Goal: Task Accomplishment & Management: Manage account settings

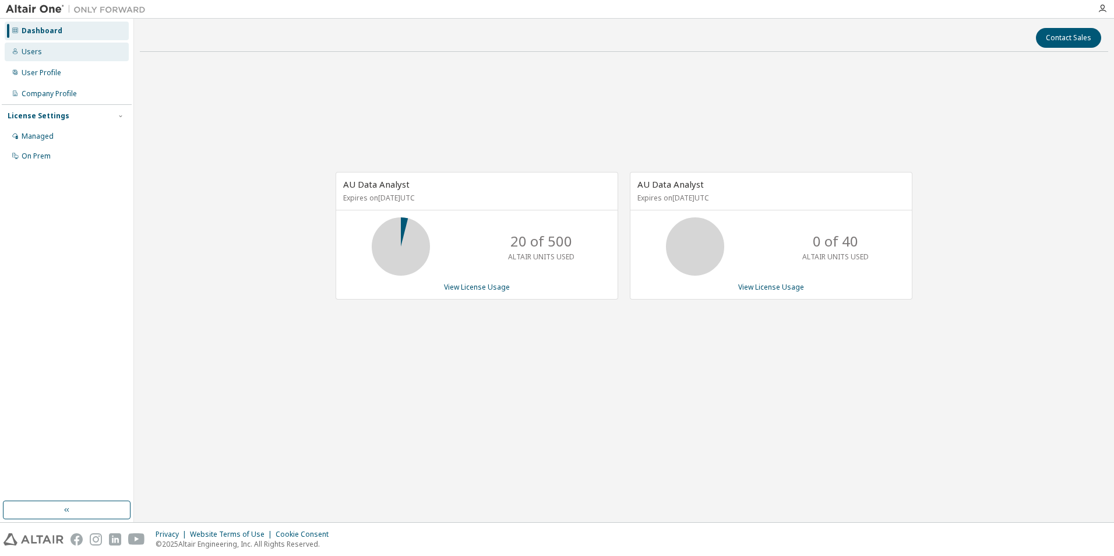
click at [72, 51] on div "Users" at bounding box center [67, 52] width 124 height 19
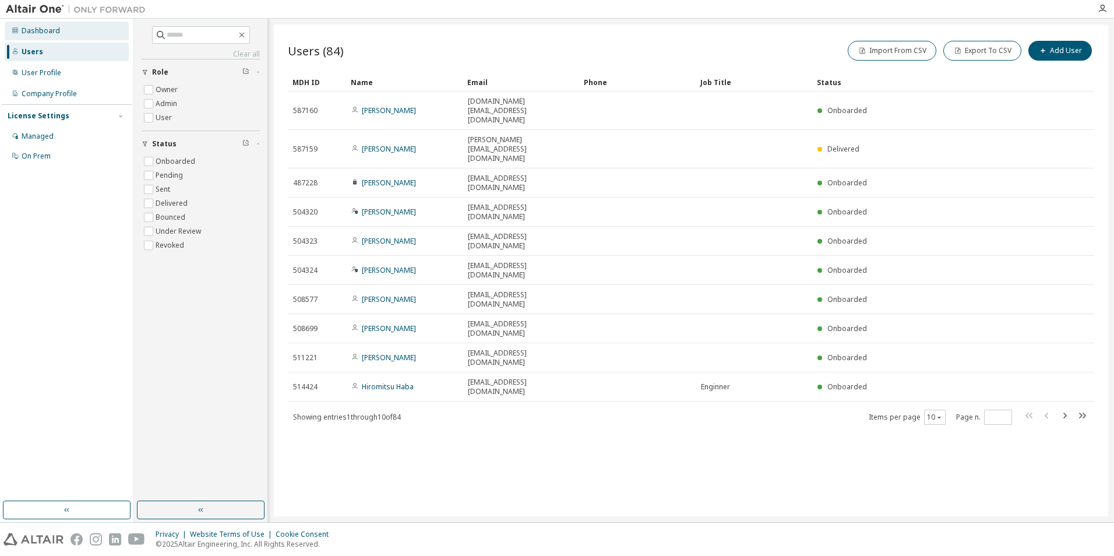
click at [44, 33] on div "Dashboard" at bounding box center [41, 30] width 38 height 9
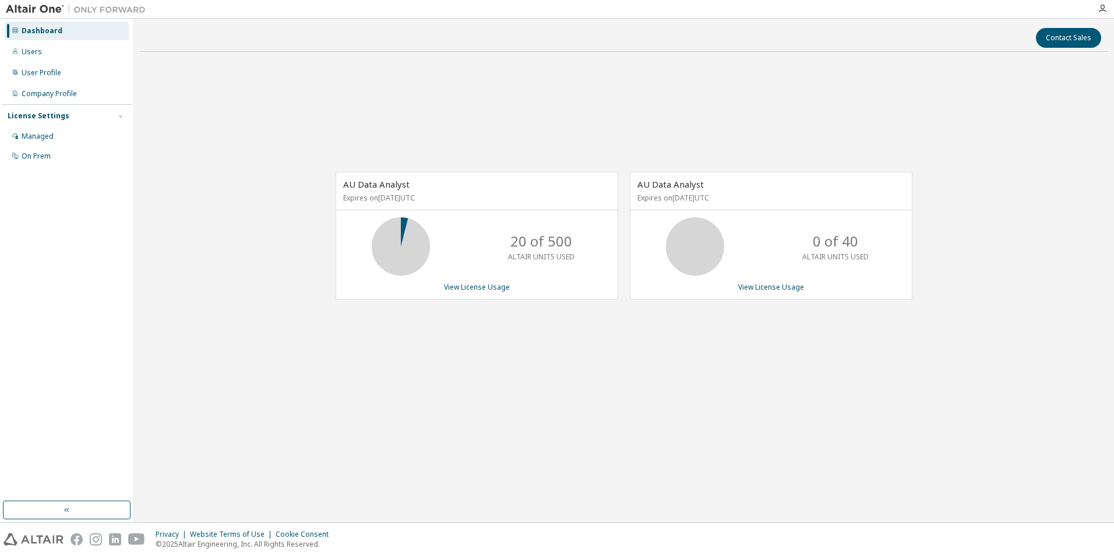
click at [410, 234] on icon at bounding box center [400, 246] width 29 height 29
click at [400, 232] on icon at bounding box center [400, 246] width 29 height 29
drag, startPoint x: 400, startPoint y: 232, endPoint x: 414, endPoint y: 240, distance: 15.9
click at [414, 240] on icon at bounding box center [400, 246] width 29 height 29
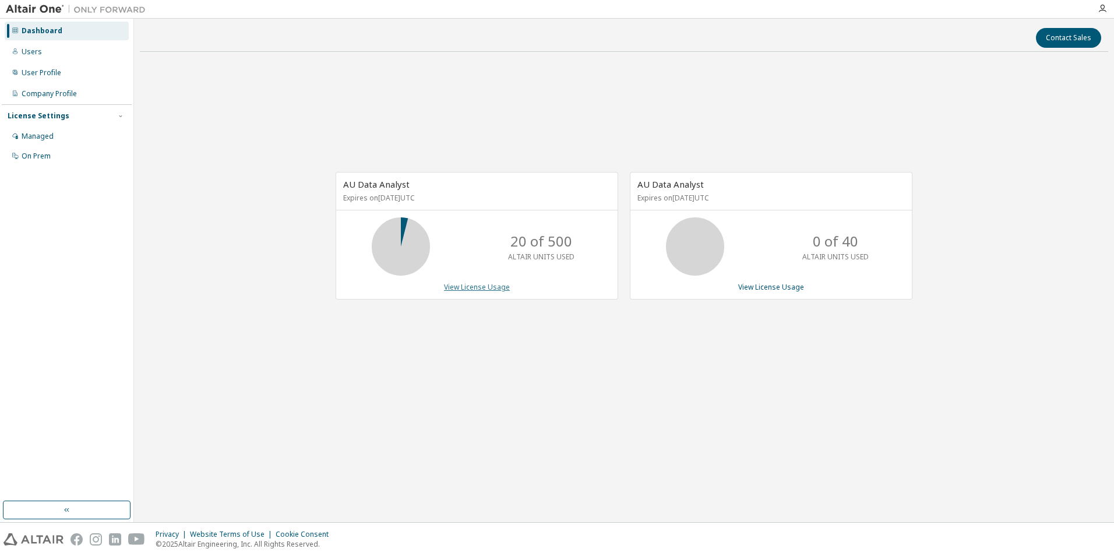
click at [461, 289] on link "View License Usage" at bounding box center [477, 287] width 66 height 10
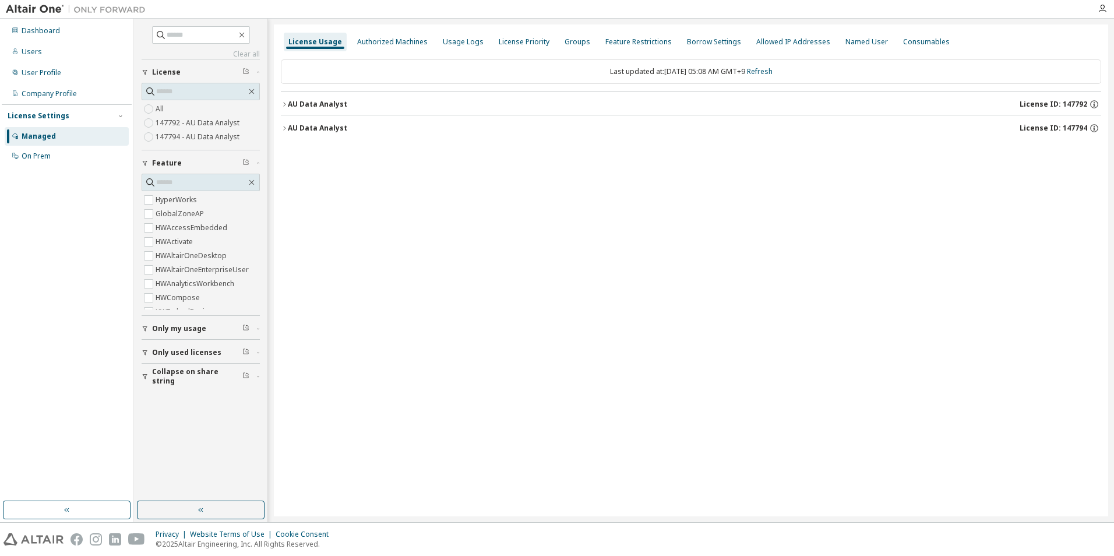
click at [304, 106] on div "AU Data Analyst" at bounding box center [317, 104] width 59 height 9
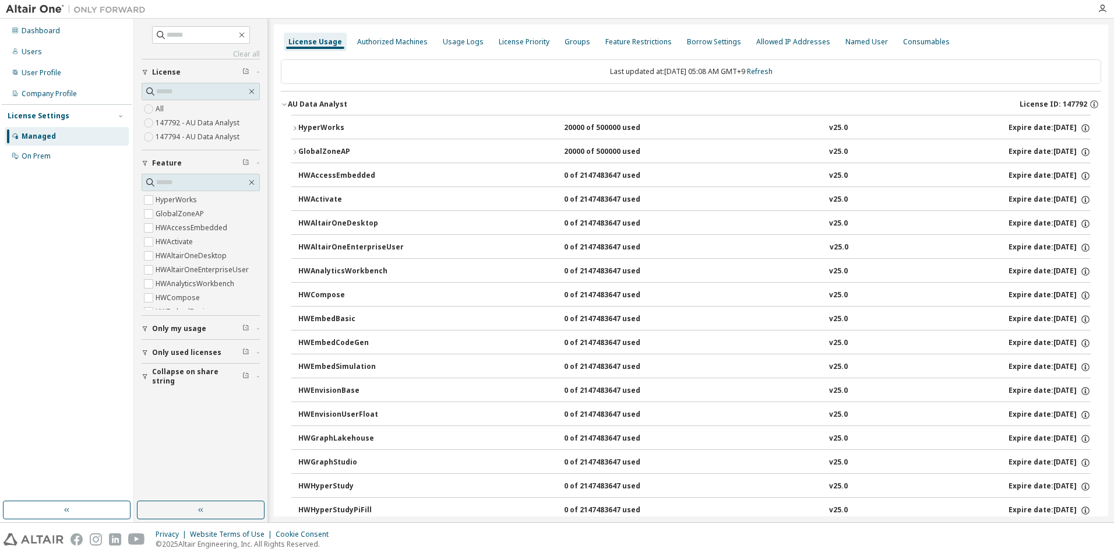
click at [307, 128] on div "HyperWorks" at bounding box center [350, 128] width 105 height 10
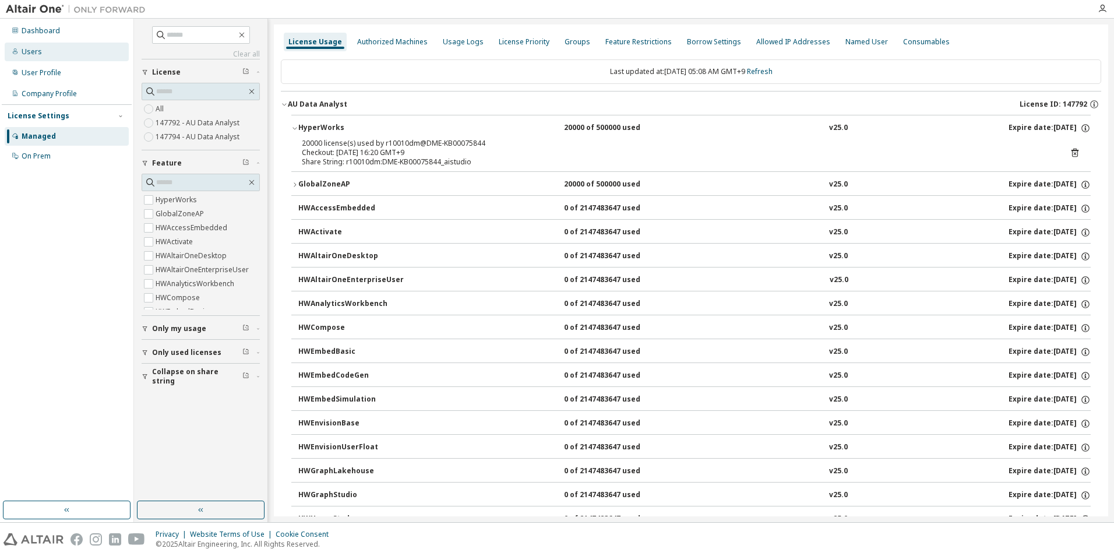
click at [37, 55] on div "Users" at bounding box center [32, 51] width 20 height 9
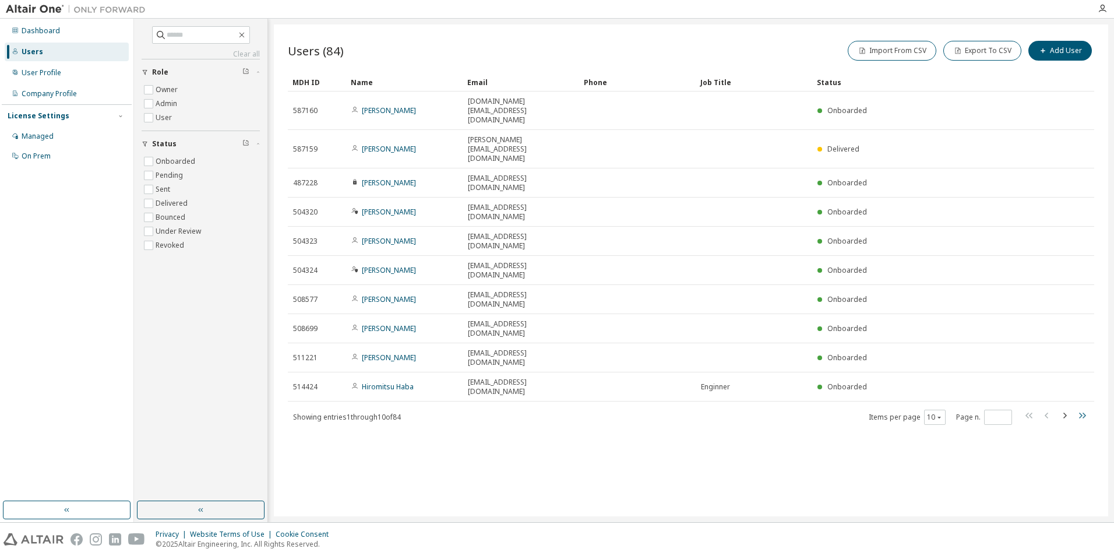
click at [1079, 409] on icon "button" at bounding box center [1082, 416] width 14 height 14
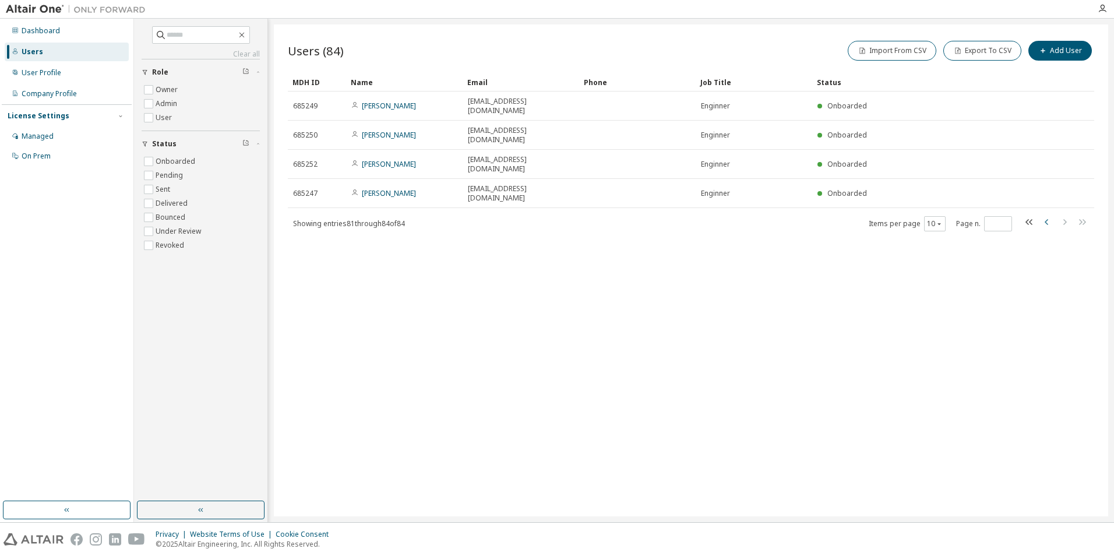
click at [1049, 215] on icon "button" at bounding box center [1047, 222] width 14 height 14
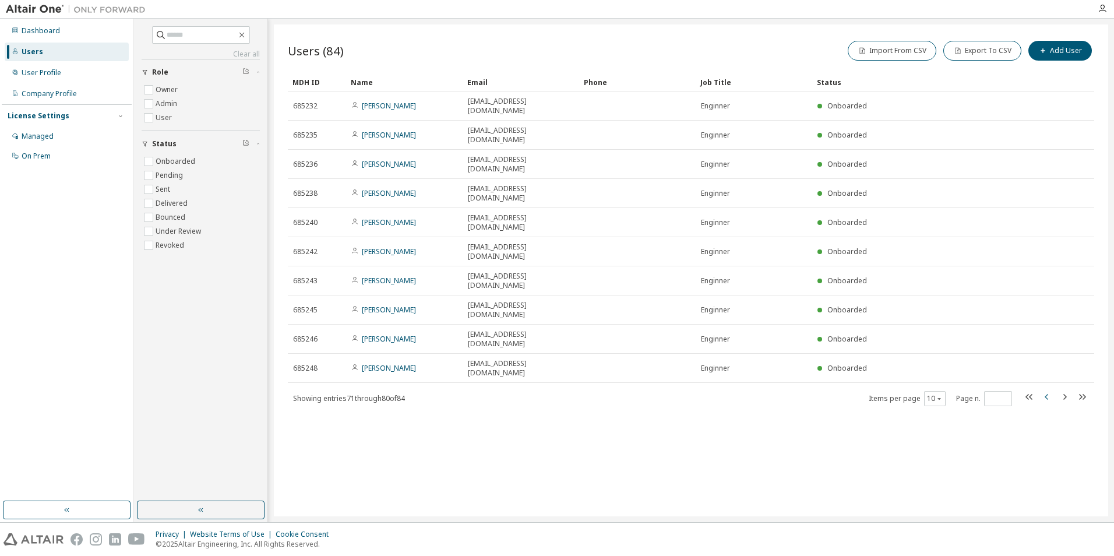
click at [1046, 394] on icon "button" at bounding box center [1046, 397] width 3 height 6
type input "*"
